Goal: Task Accomplishment & Management: Use online tool/utility

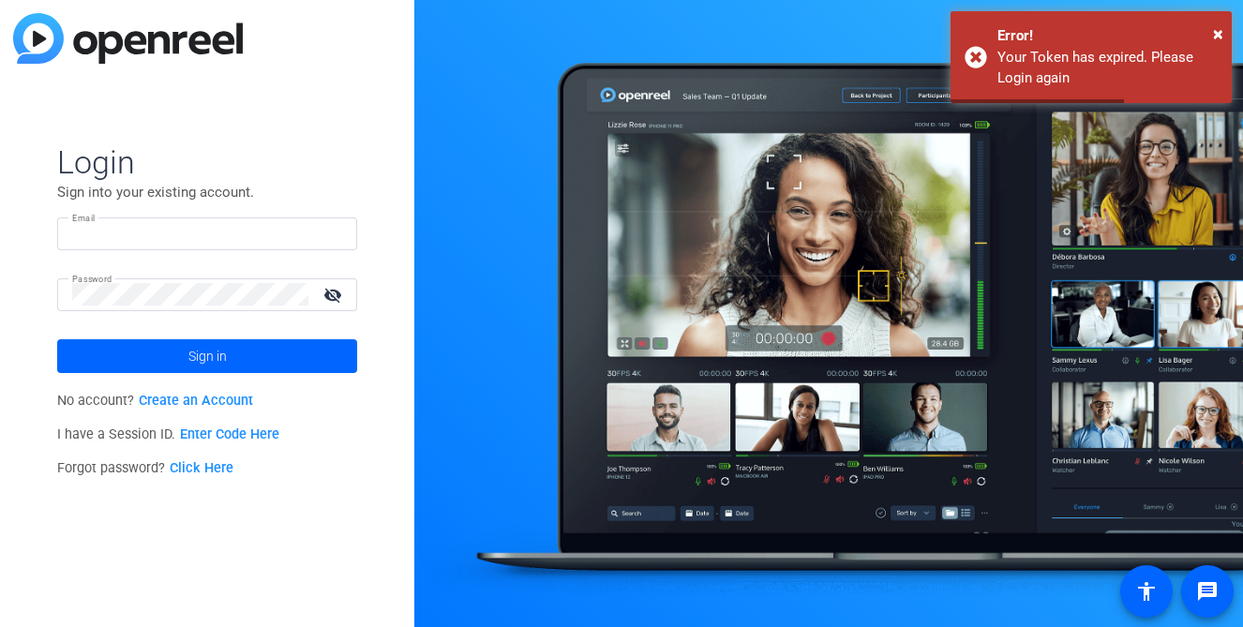
type input "[PERSON_NAME][EMAIL_ADDRESS][PERSON_NAME][DOMAIN_NAME]"
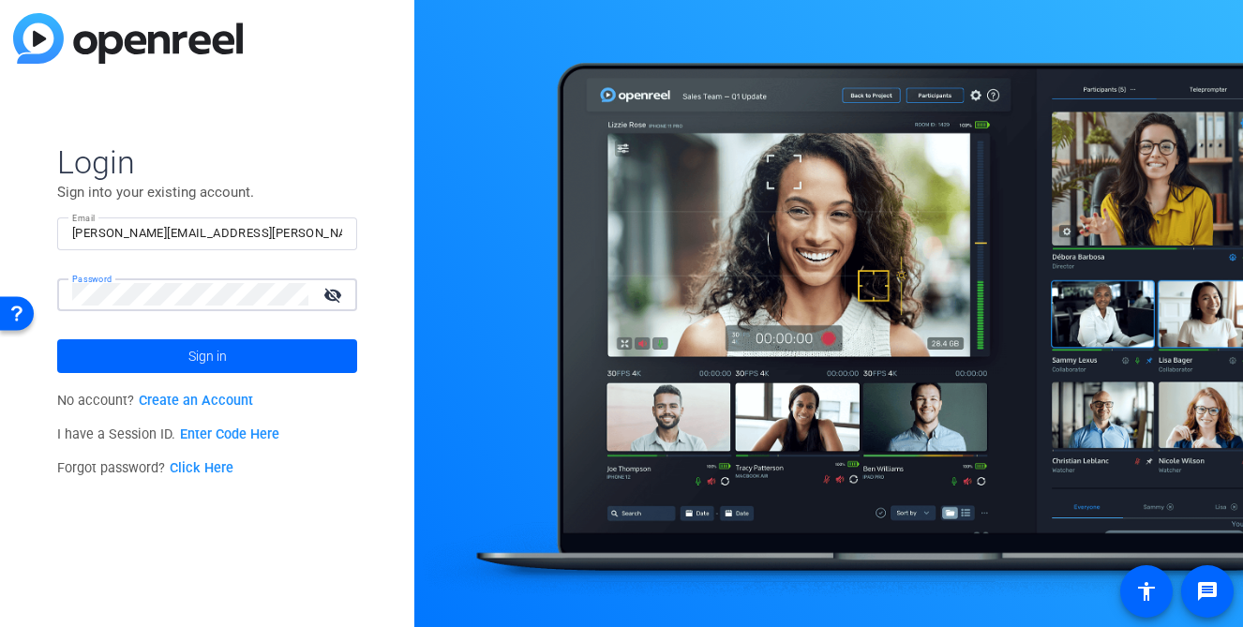
click at [334, 296] on mat-icon "visibility_off" at bounding box center [334, 294] width 45 height 27
click at [334, 296] on mat-icon "visibility" at bounding box center [334, 294] width 45 height 27
click at [334, 296] on mat-icon "visibility_off" at bounding box center [334, 294] width 45 height 27
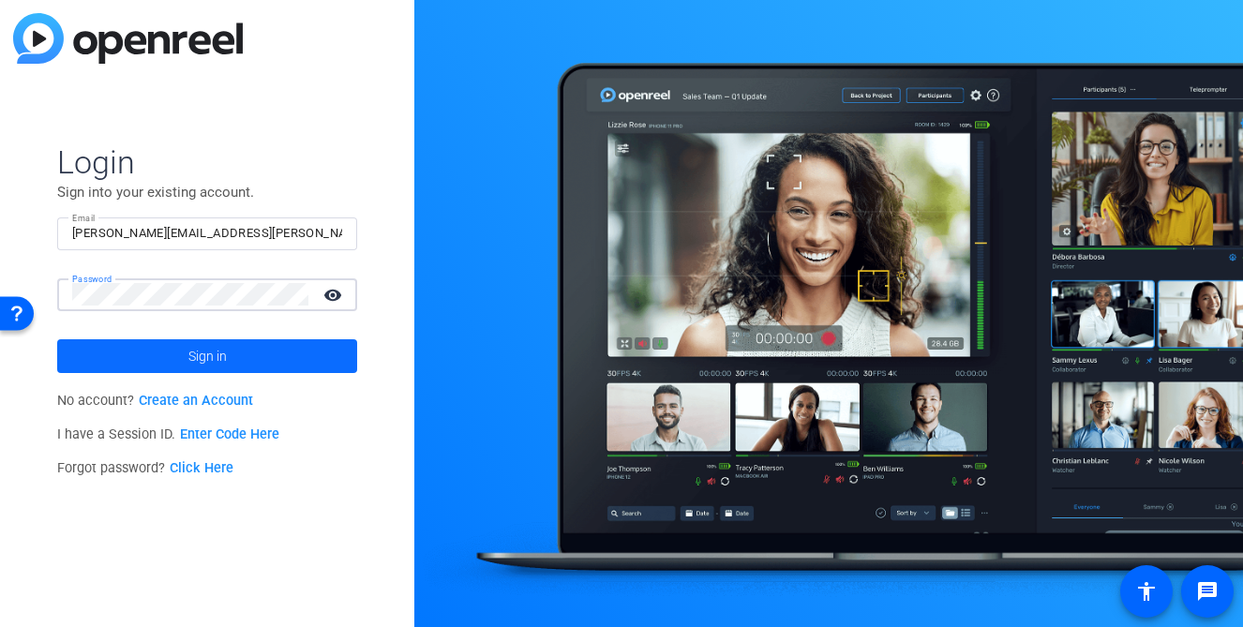
click at [265, 352] on span at bounding box center [207, 356] width 300 height 45
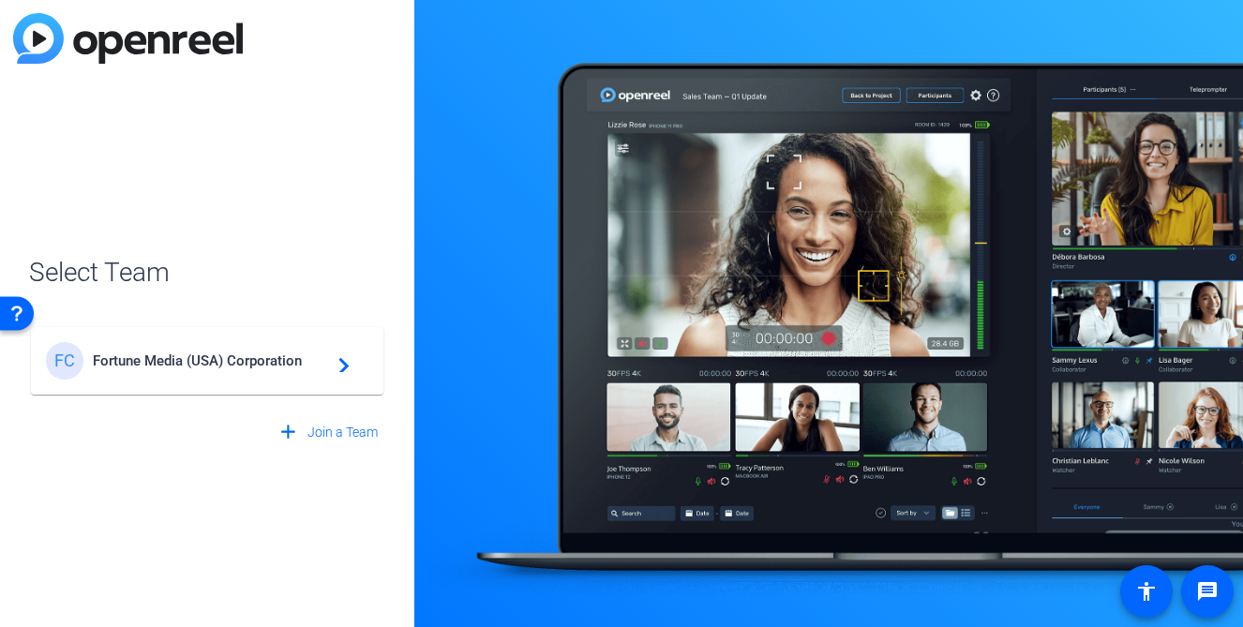
click at [274, 356] on span "Fortune Media (USA) Corporation" at bounding box center [210, 361] width 234 height 17
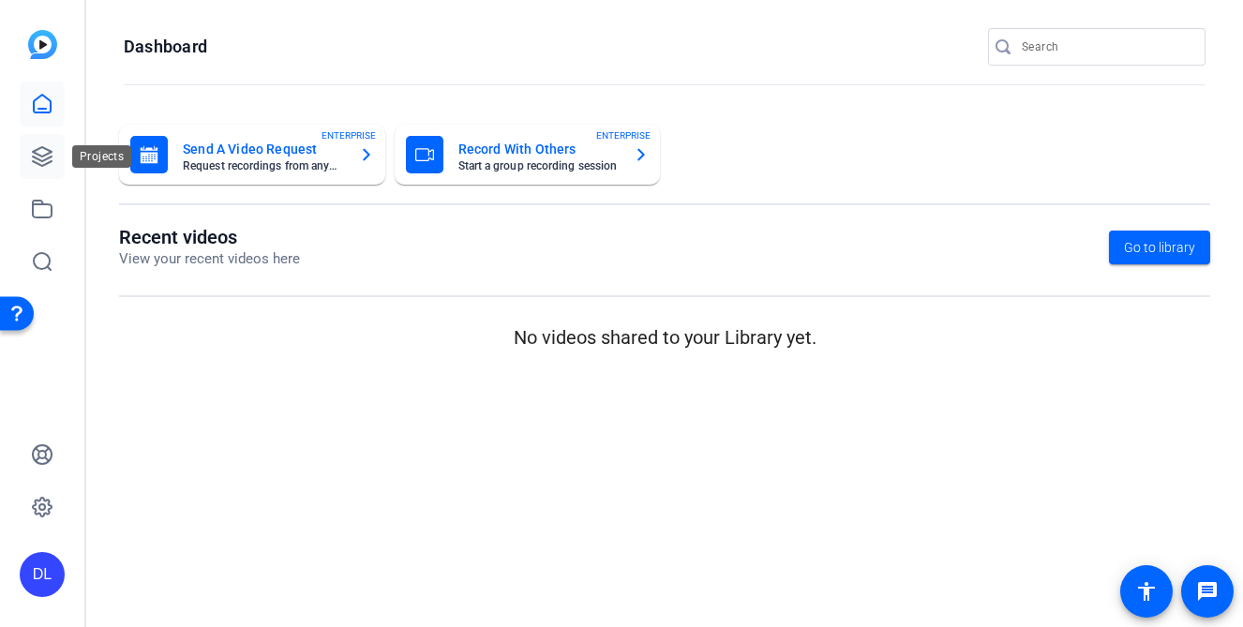
click at [37, 158] on icon at bounding box center [42, 156] width 19 height 19
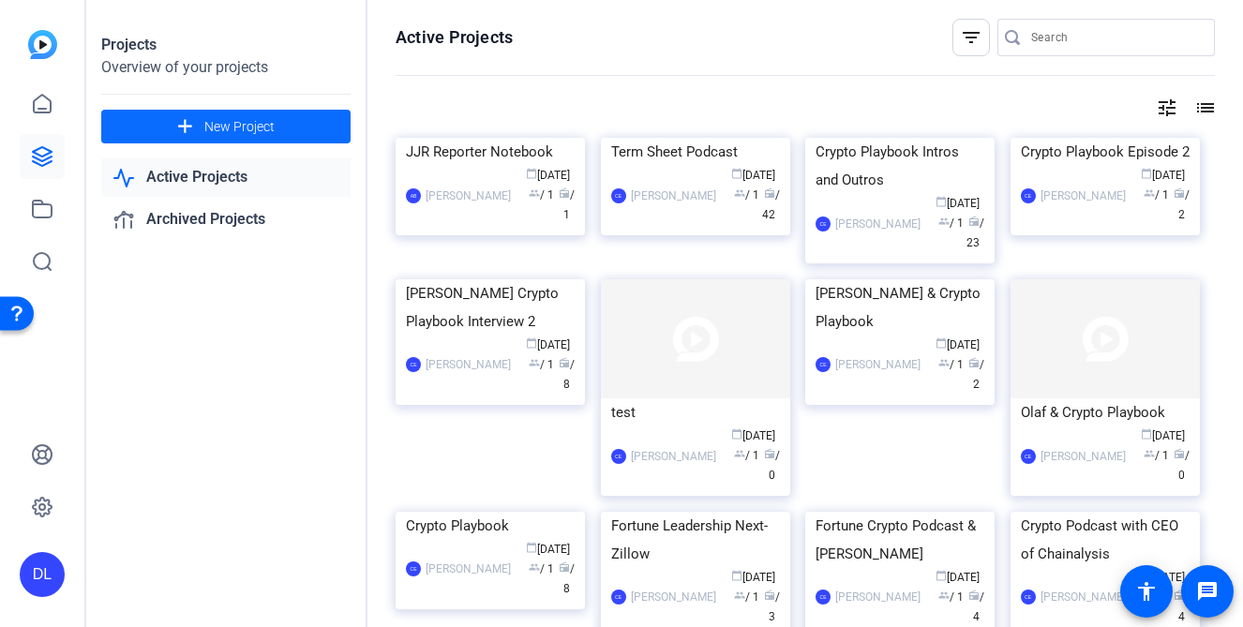
click at [223, 136] on span at bounding box center [225, 126] width 249 height 45
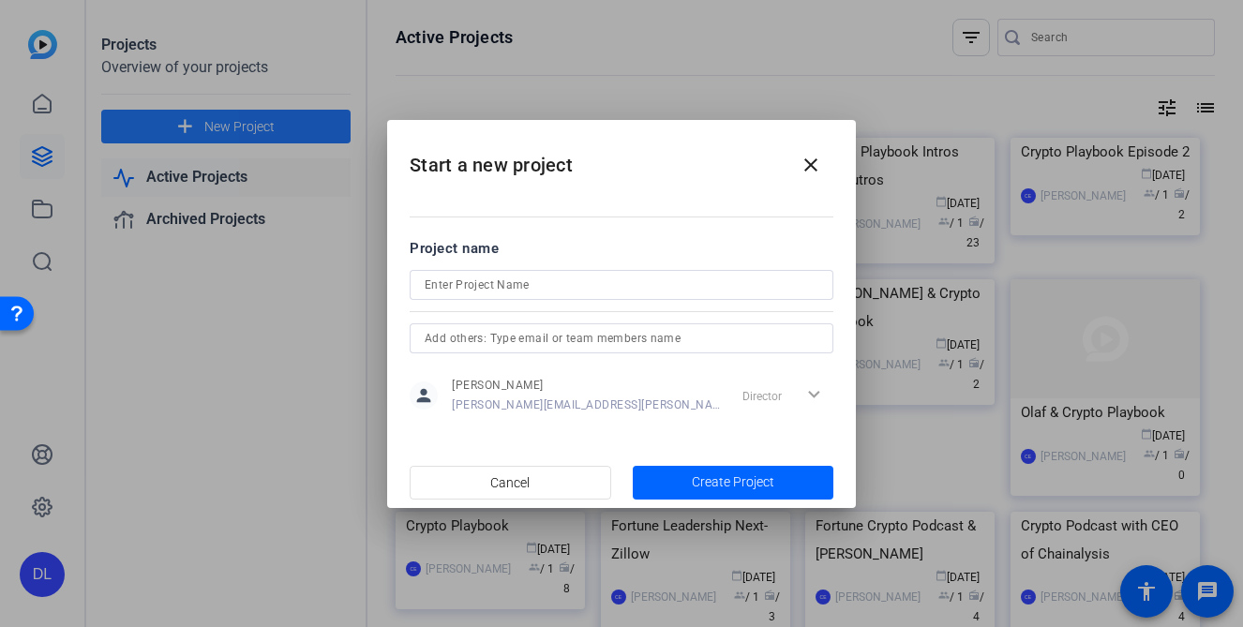
click at [223, 136] on div at bounding box center [621, 313] width 1243 height 627
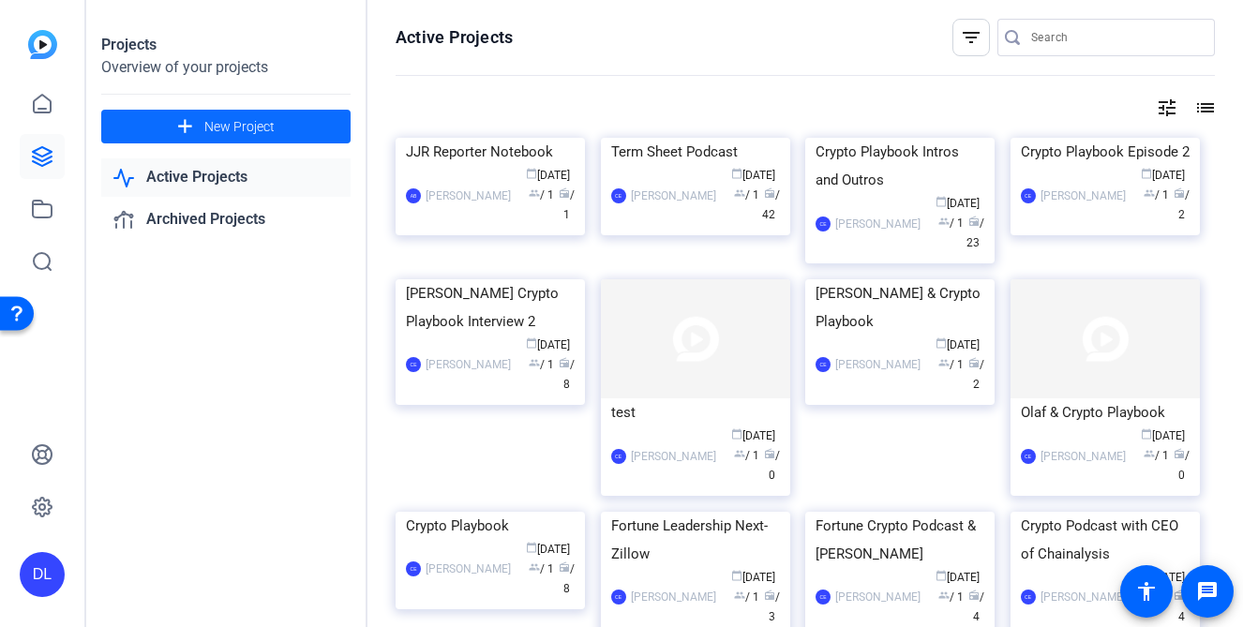
click at [253, 113] on span at bounding box center [225, 126] width 249 height 45
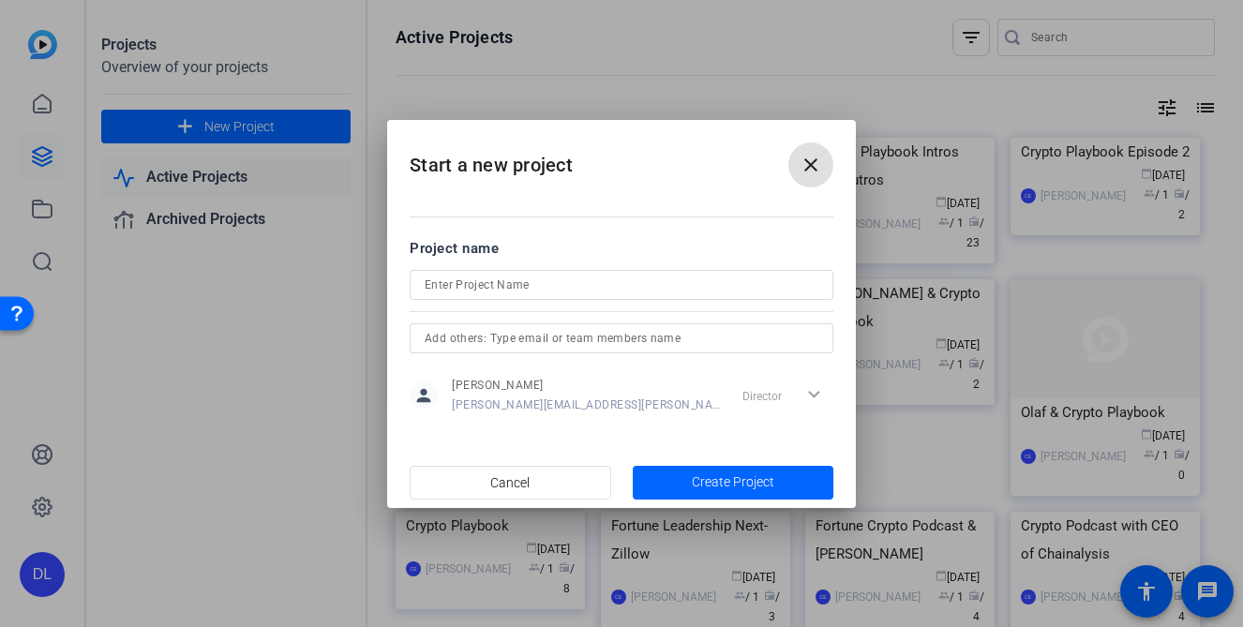
click at [550, 283] on input at bounding box center [622, 285] width 394 height 23
type input "Roundtables"
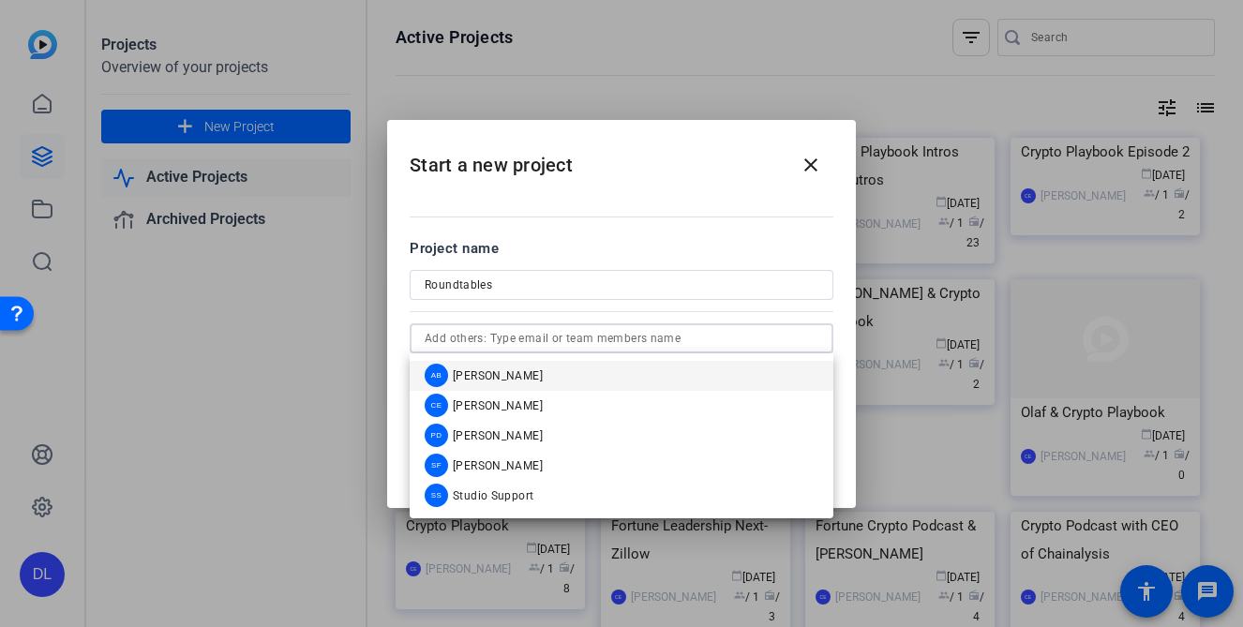
click at [578, 287] on input "Roundtables" at bounding box center [622, 285] width 394 height 23
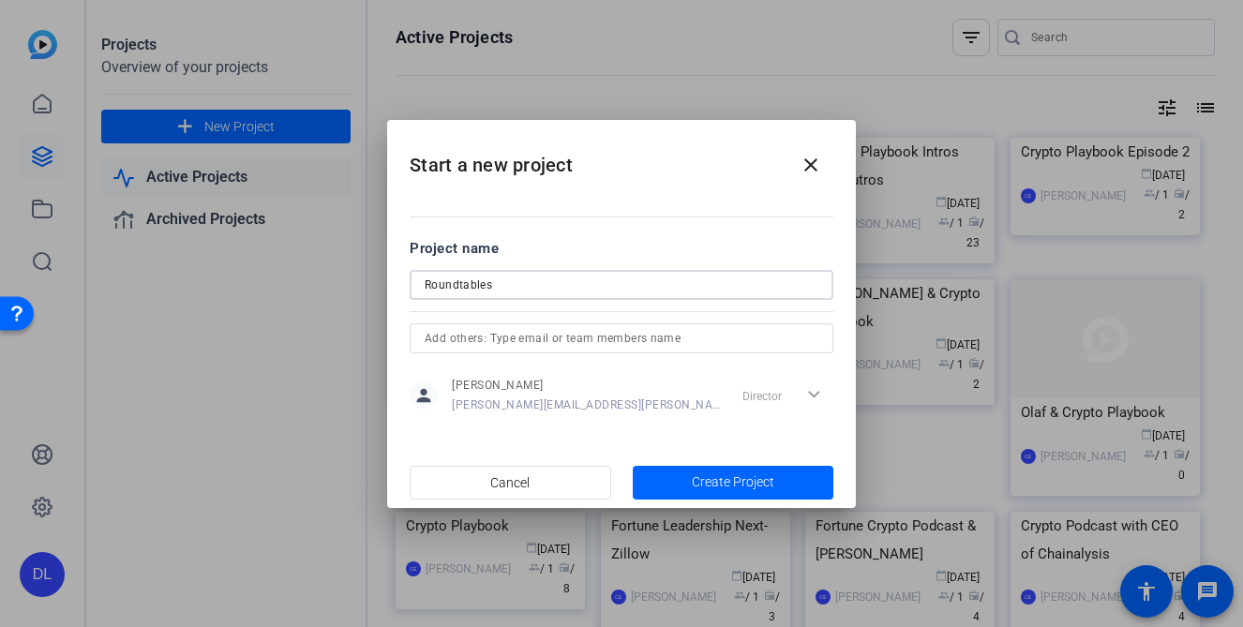
click at [610, 201] on mat-dialog-content "Project name Roundtables person [PERSON_NAME] [PERSON_NAME][EMAIL_ADDRESS][PERS…" at bounding box center [621, 326] width 469 height 261
click at [751, 485] on span "Create Project" at bounding box center [733, 483] width 83 height 20
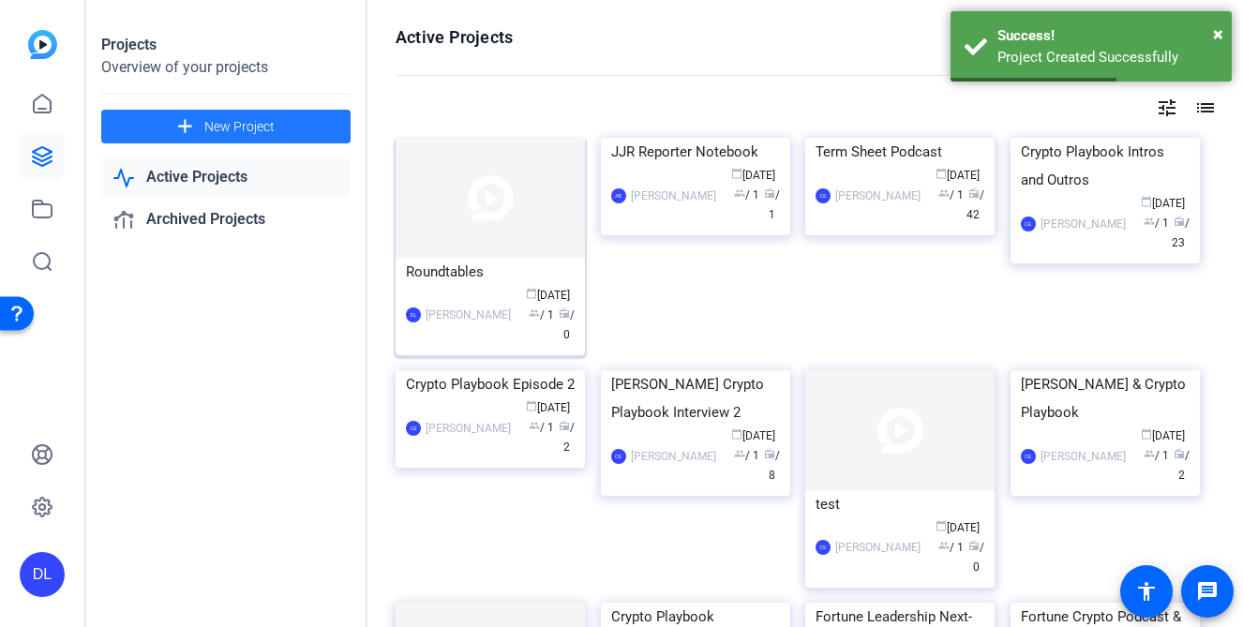
click at [476, 270] on div "Roundtables" at bounding box center [490, 272] width 169 height 28
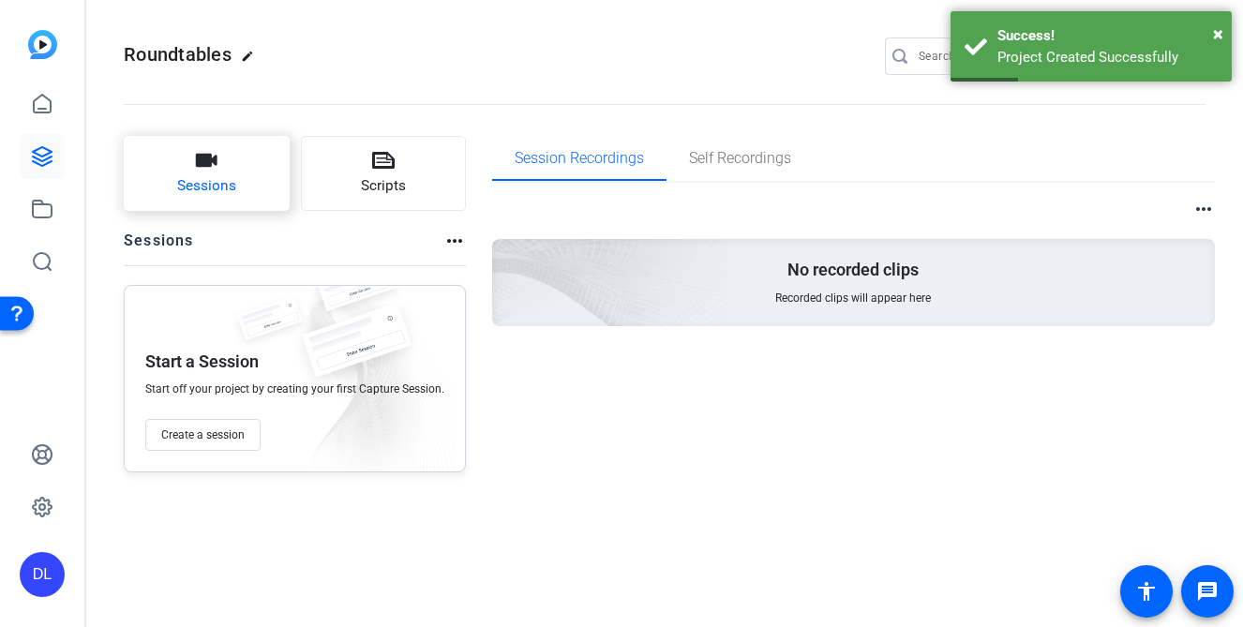
click at [197, 182] on span "Sessions" at bounding box center [206, 186] width 59 height 22
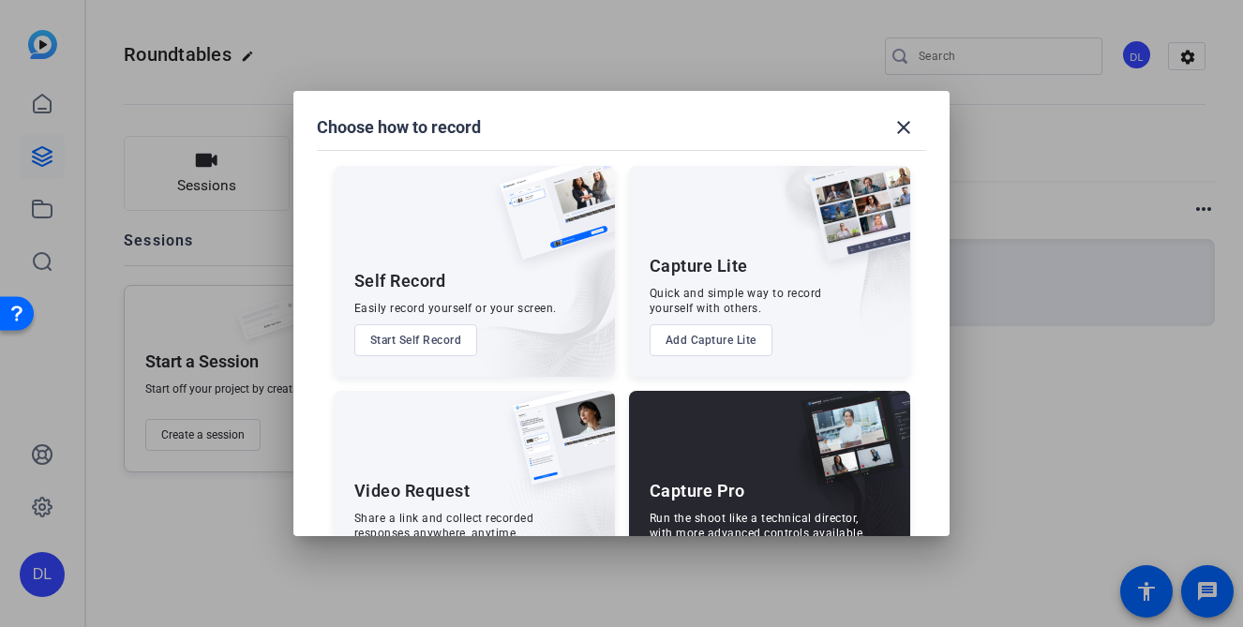
click at [722, 346] on button "Add Capture Lite" at bounding box center [711, 340] width 123 height 32
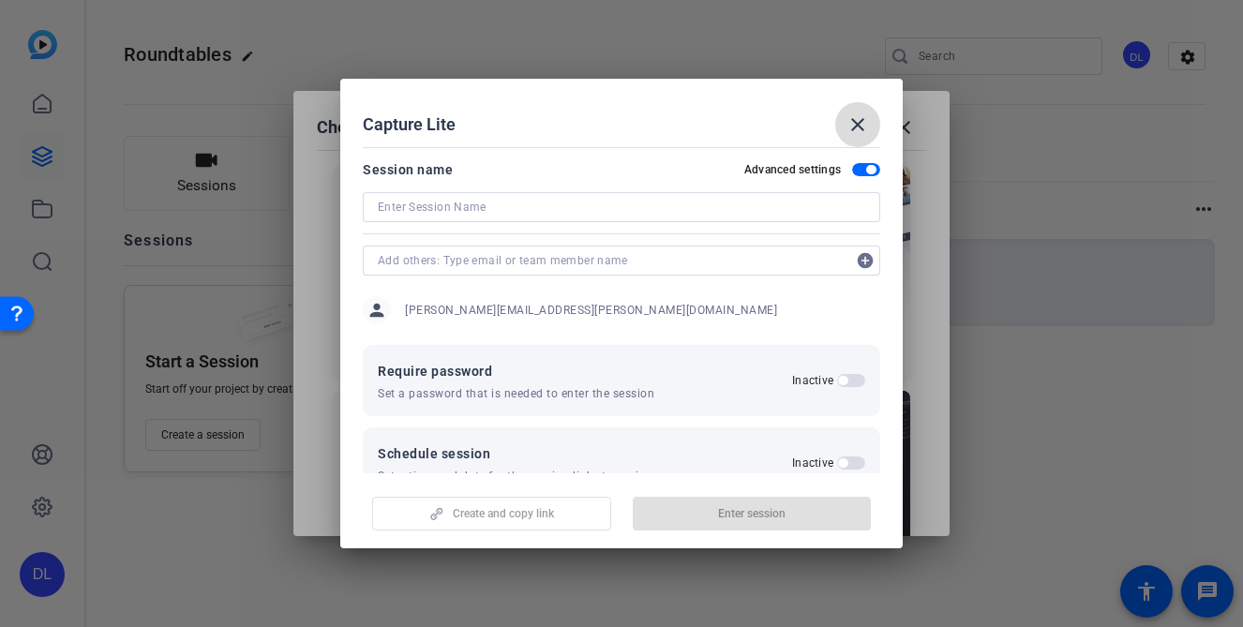
click at [863, 125] on mat-icon "close" at bounding box center [858, 124] width 23 height 23
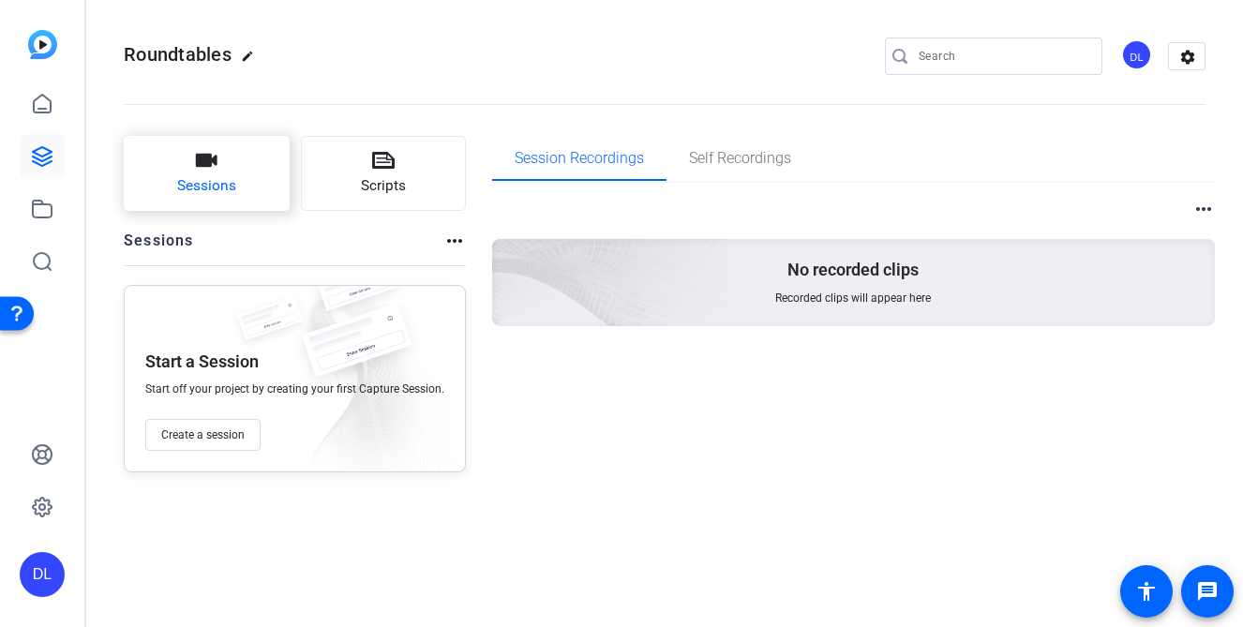
click at [199, 172] on icon "button" at bounding box center [206, 160] width 23 height 23
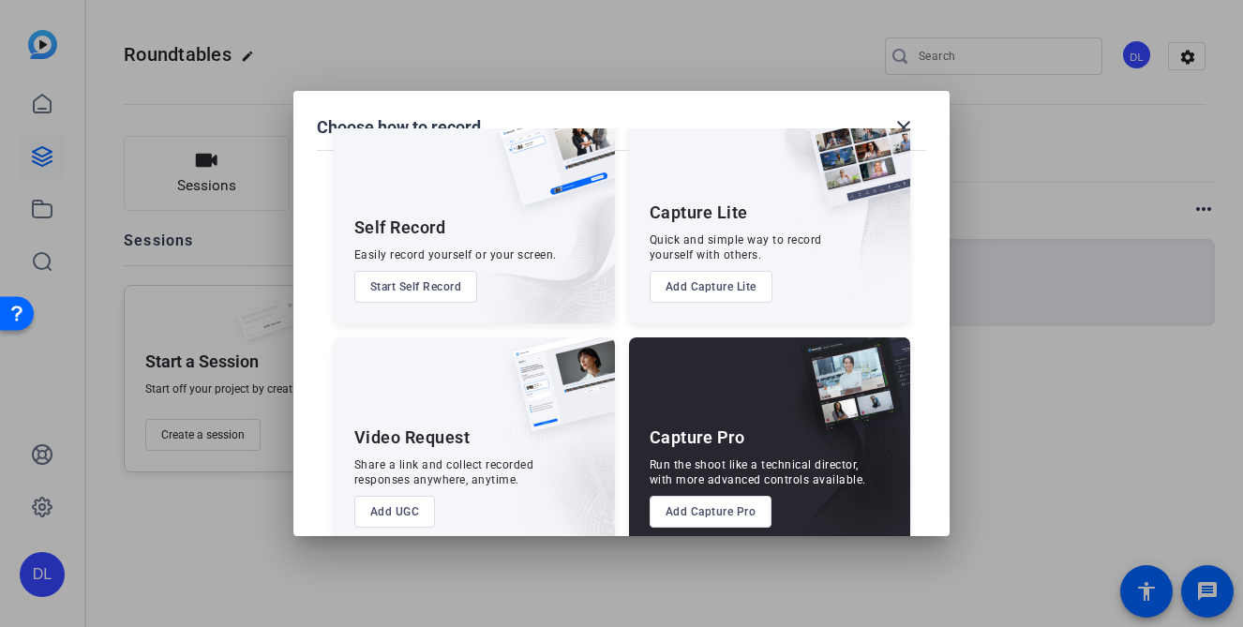
scroll to position [84, 0]
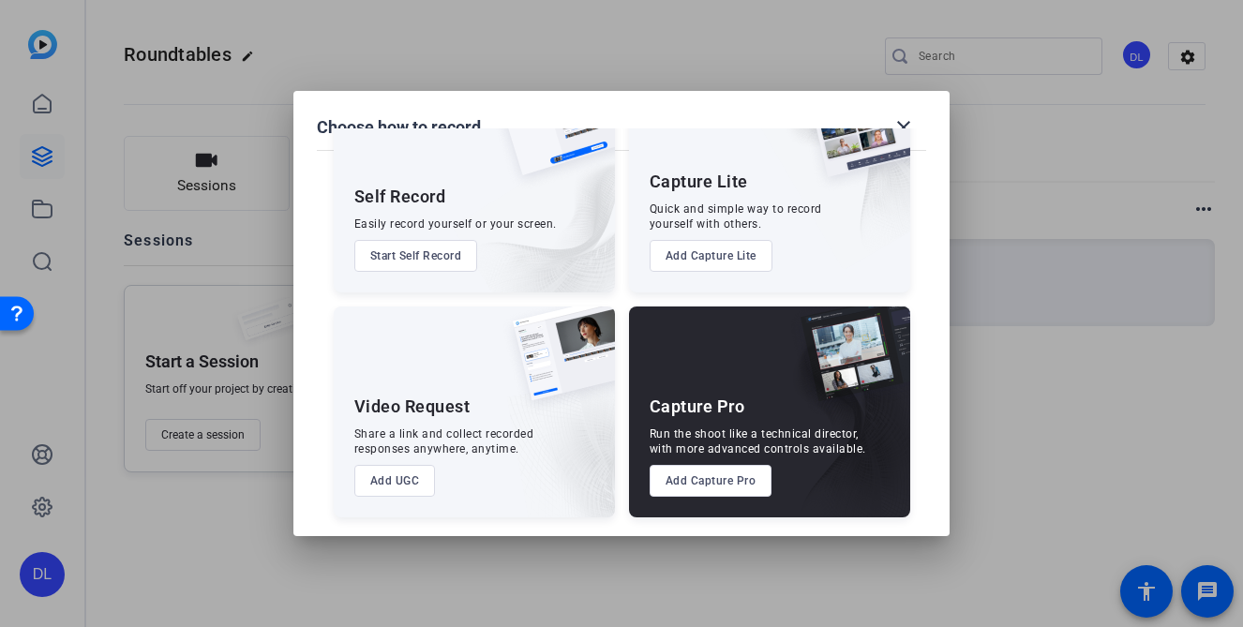
click at [727, 488] on button "Add Capture Pro" at bounding box center [711, 481] width 123 height 32
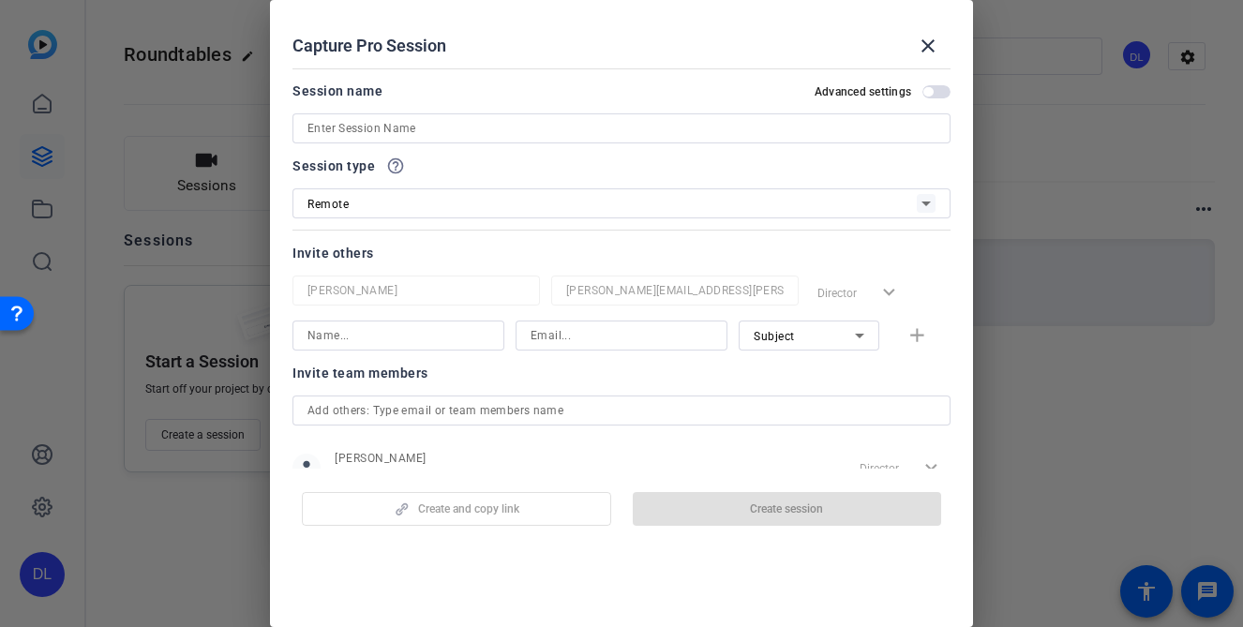
click at [402, 131] on input at bounding box center [622, 128] width 628 height 23
type input "a"
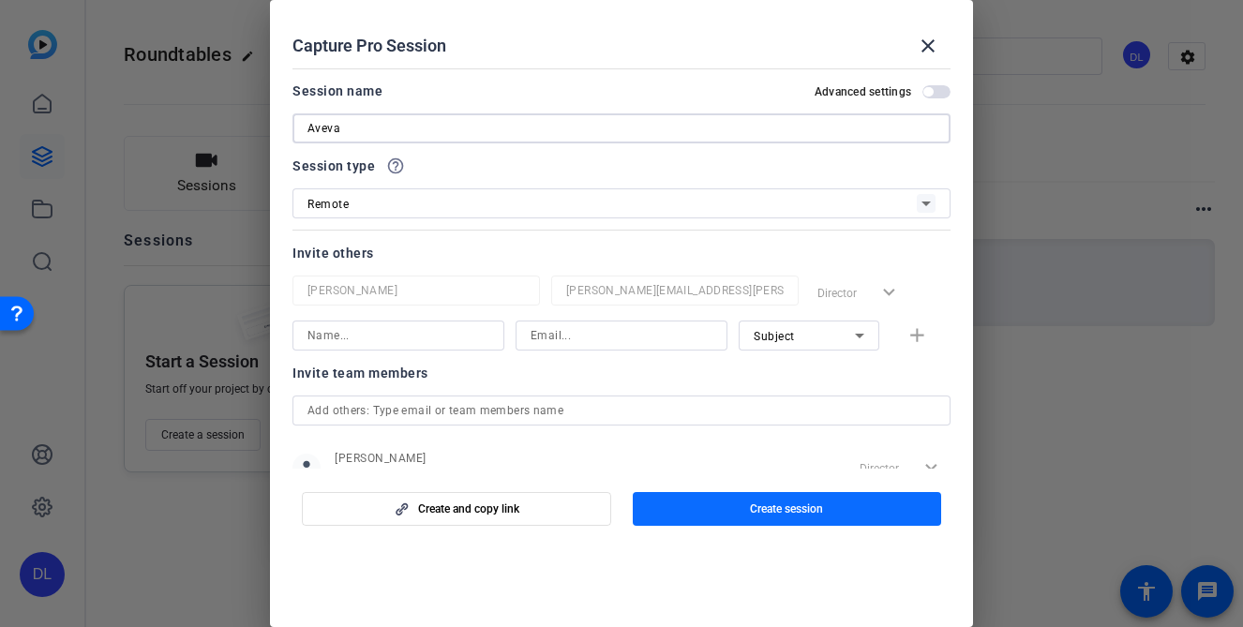
type input "Aveva"
click at [834, 516] on span "button" at bounding box center [787, 509] width 309 height 45
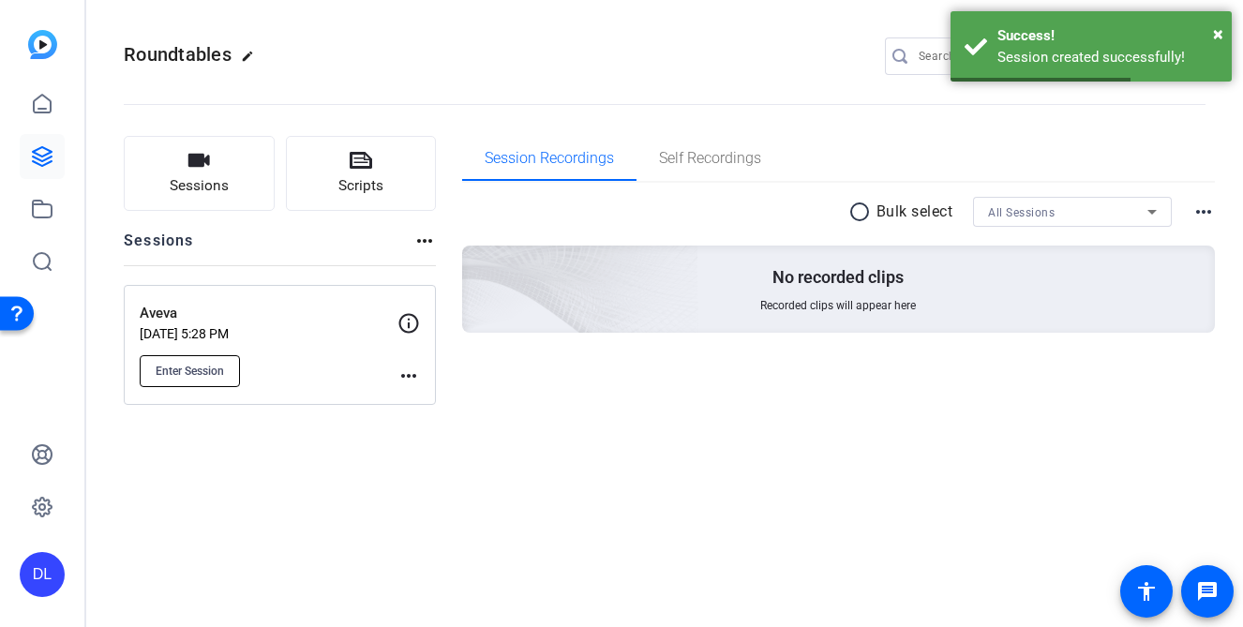
click at [189, 373] on span "Enter Session" at bounding box center [190, 371] width 68 height 15
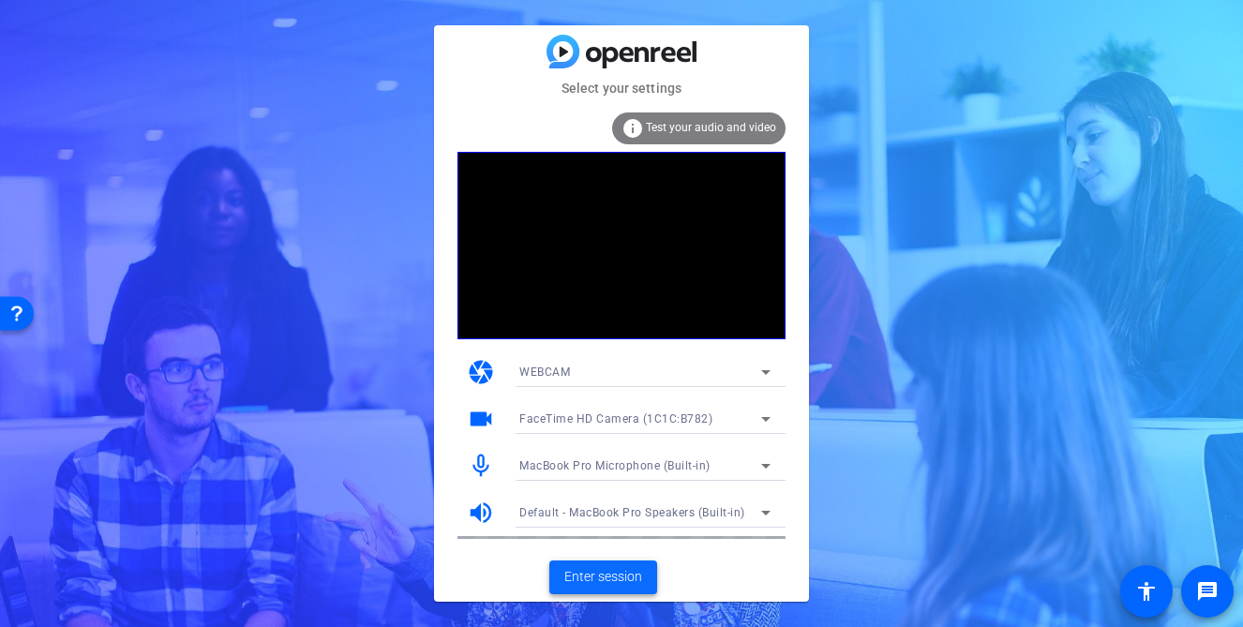
click at [602, 577] on span "Enter session" at bounding box center [604, 577] width 78 height 20
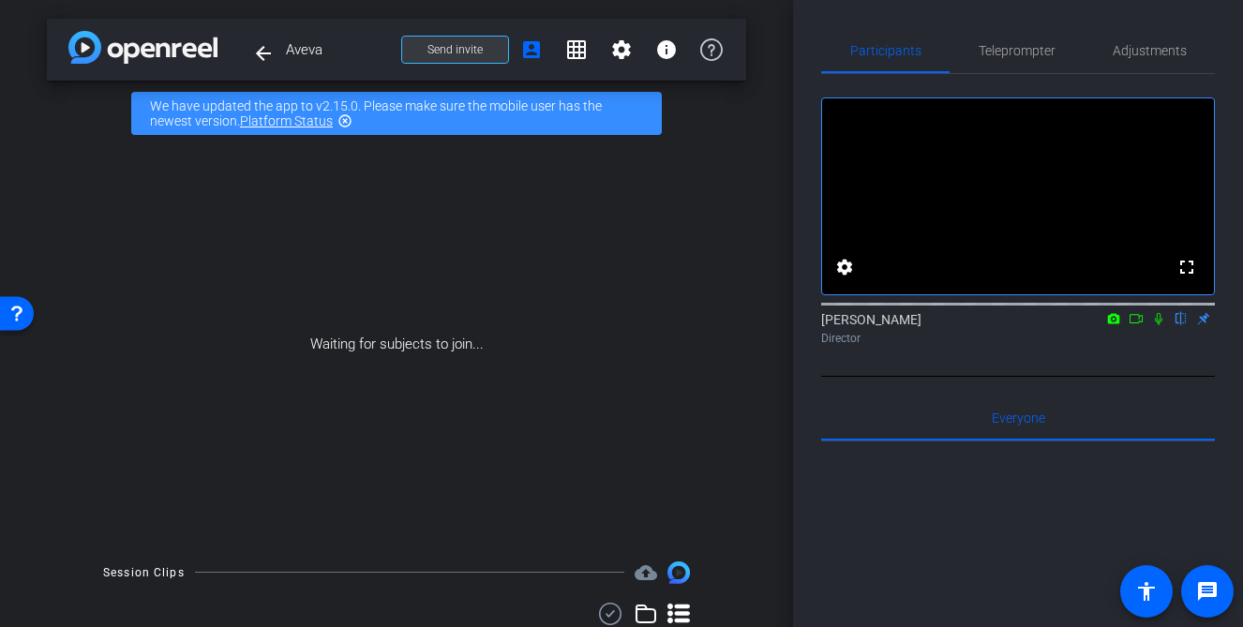
click at [456, 56] on span "Send invite" at bounding box center [455, 49] width 55 height 15
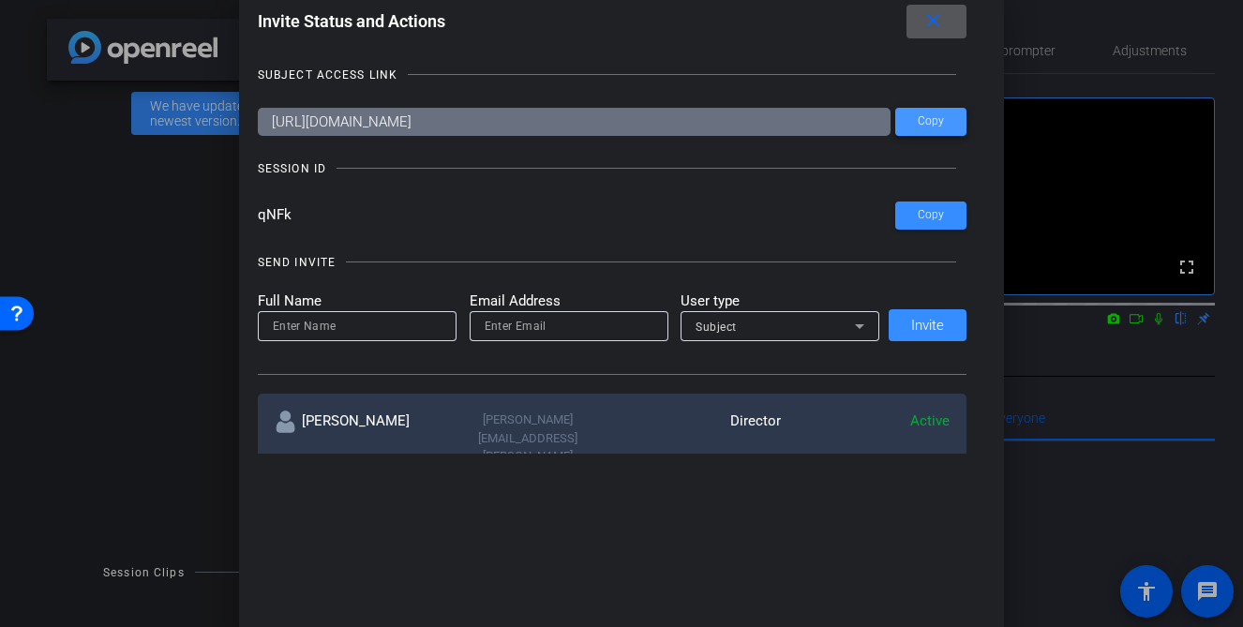
click at [936, 124] on span "Copy" at bounding box center [931, 121] width 26 height 14
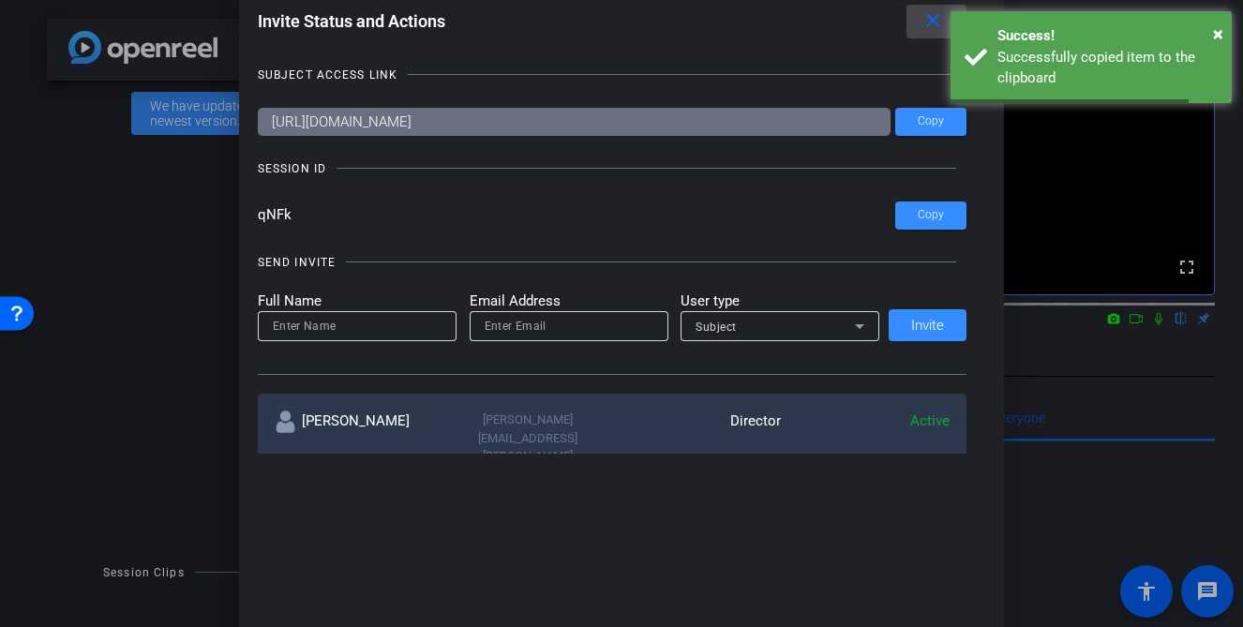
click at [931, 21] on mat-icon "close" at bounding box center [933, 20] width 23 height 23
